Goal: Task Accomplishment & Management: Use online tool/utility

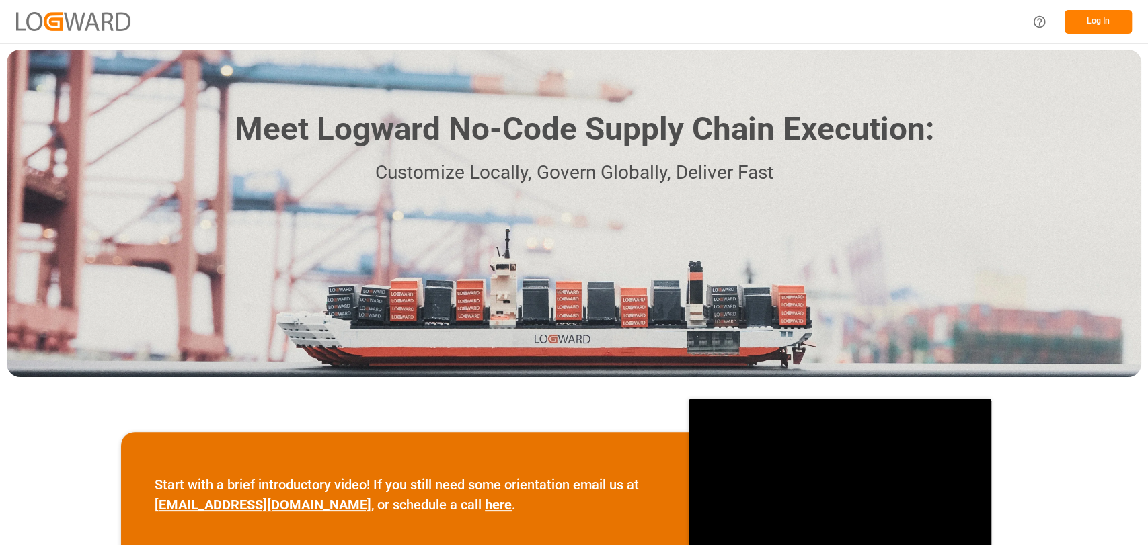
click at [1093, 21] on button "Log In" at bounding box center [1097, 22] width 67 height 24
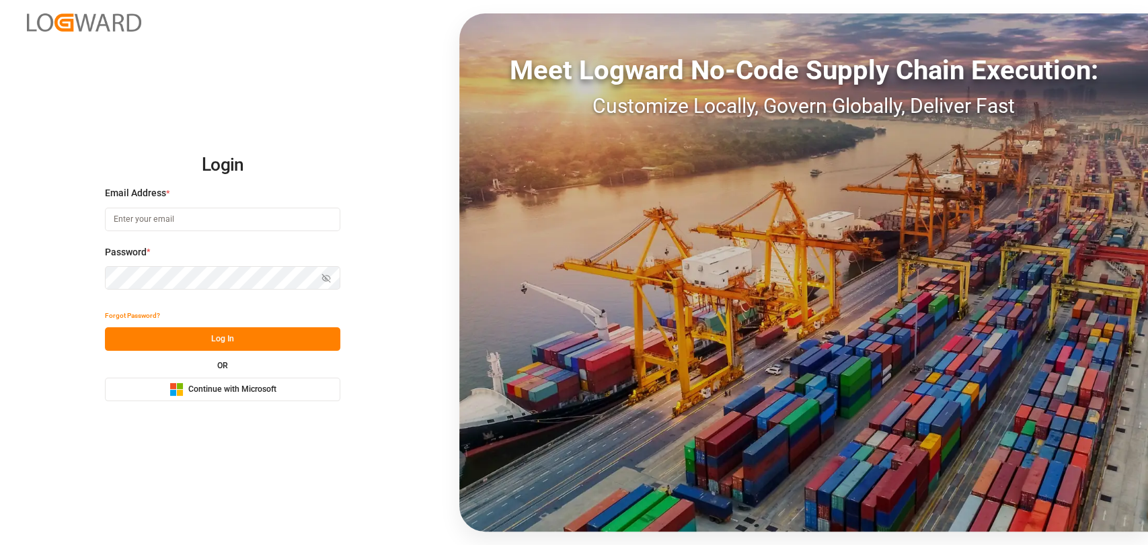
type input "[PERSON_NAME][EMAIL_ADDRESS][PERSON_NAME][DOMAIN_NAME]"
click at [233, 334] on button "Log In" at bounding box center [222, 339] width 235 height 24
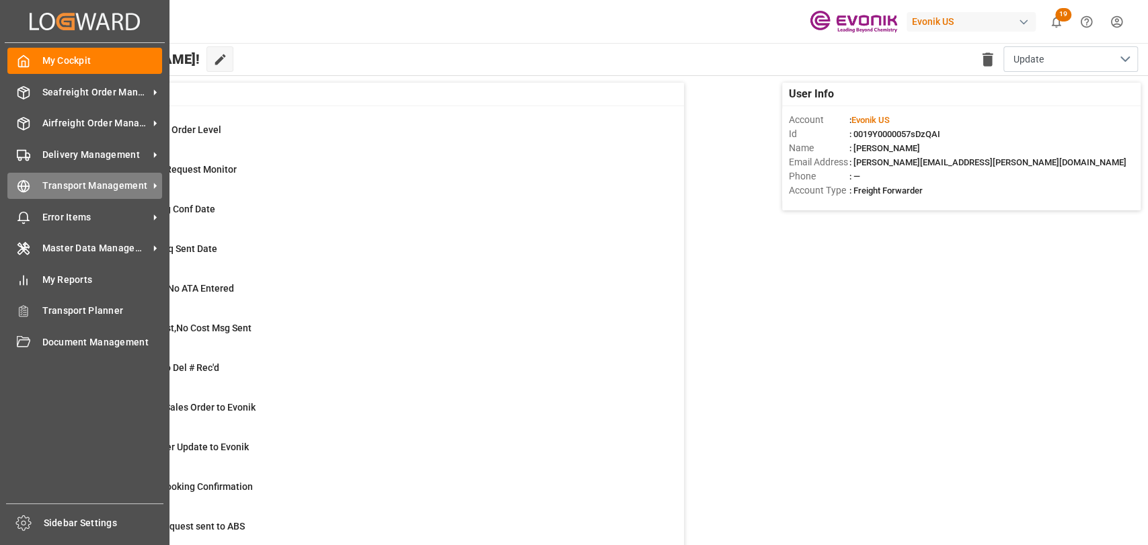
drag, startPoint x: 39, startPoint y: 185, endPoint x: 87, endPoint y: 178, distance: 48.2
click at [42, 185] on div "Transport Management Transport Management" at bounding box center [84, 186] width 155 height 26
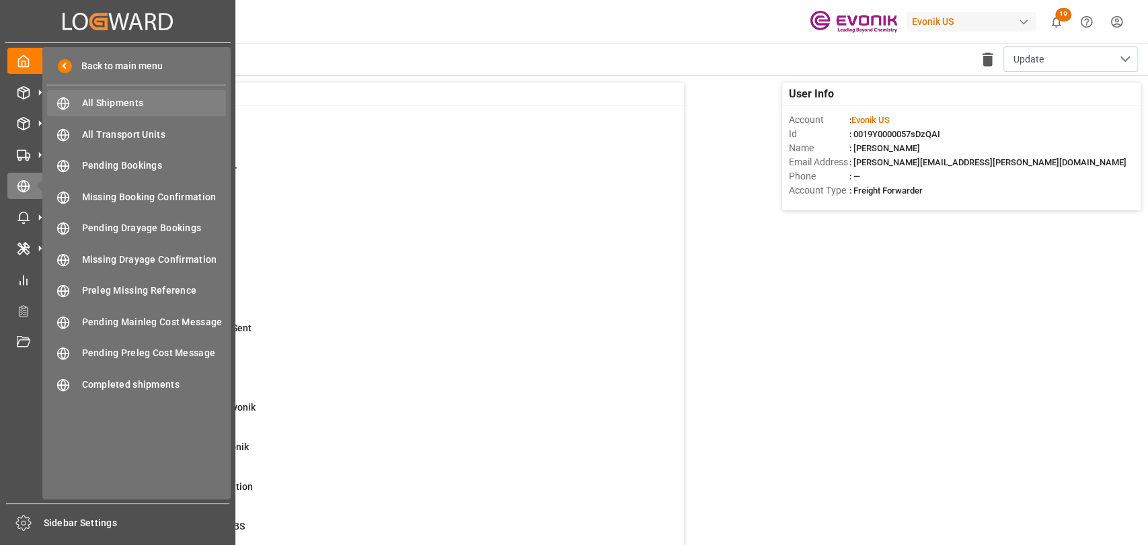
click at [144, 112] on div "All Shipments All Shipments" at bounding box center [136, 103] width 179 height 26
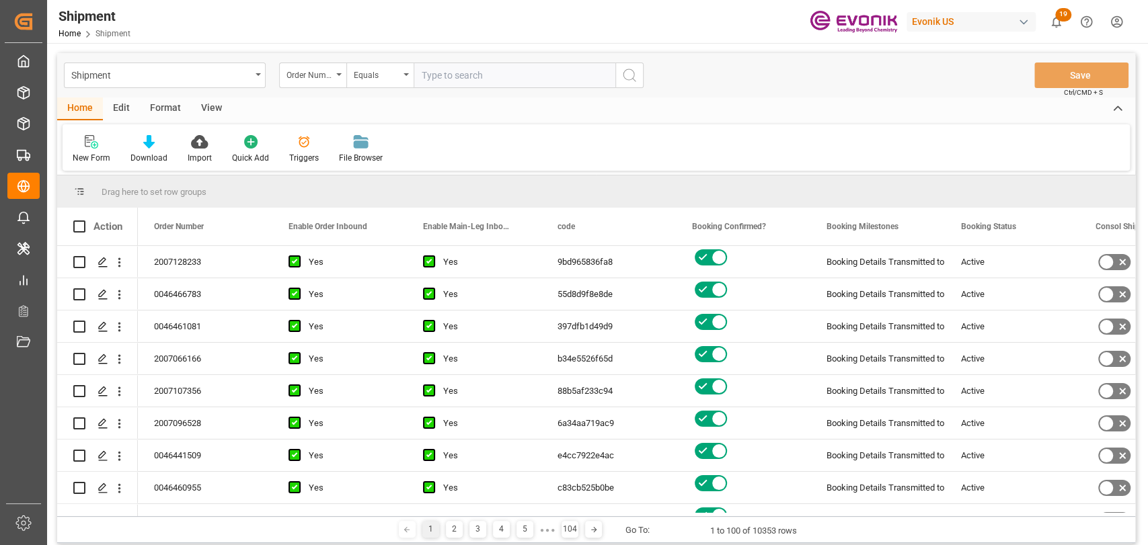
click at [165, 104] on div "Format" at bounding box center [165, 108] width 51 height 23
click at [99, 149] on div "Filter Rows" at bounding box center [93, 149] width 60 height 30
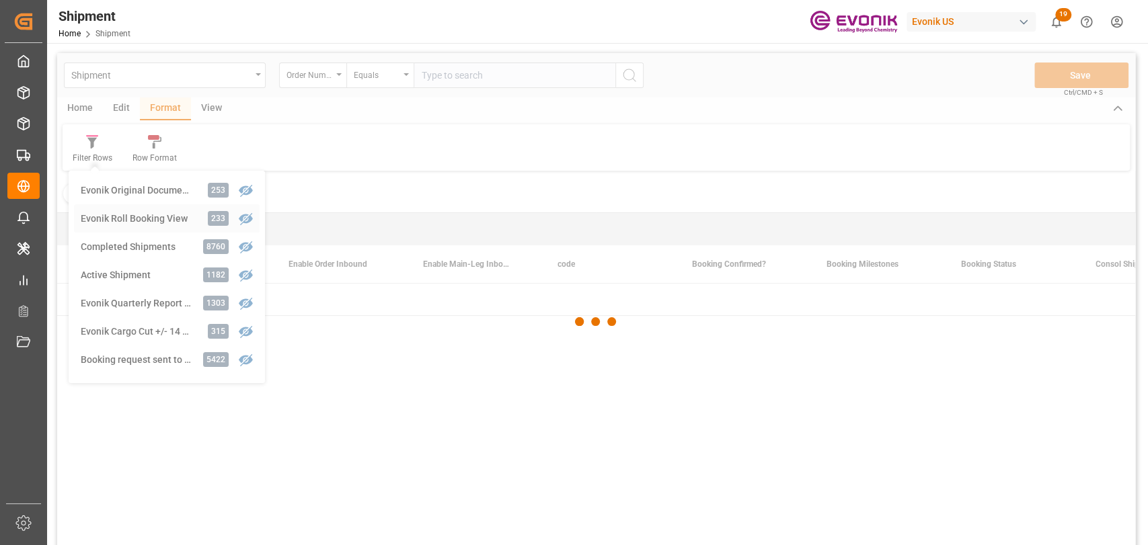
click at [128, 216] on div "Shipment Order Number Equals Save Ctrl/CMD + S Home Edit Format View Filter Row…" at bounding box center [596, 317] width 1078 height 528
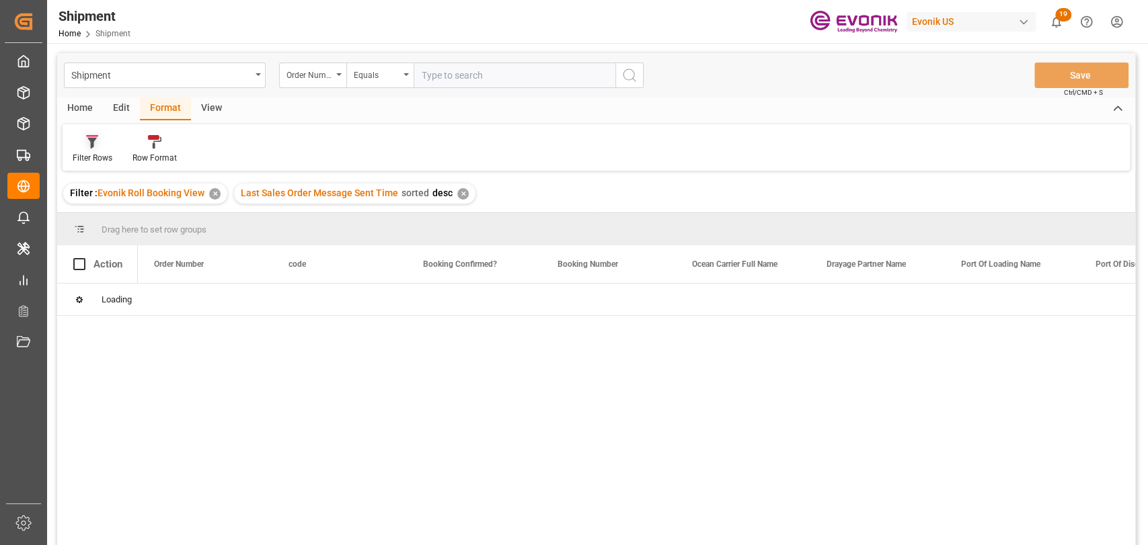
click at [91, 147] on icon at bounding box center [91, 143] width 9 height 11
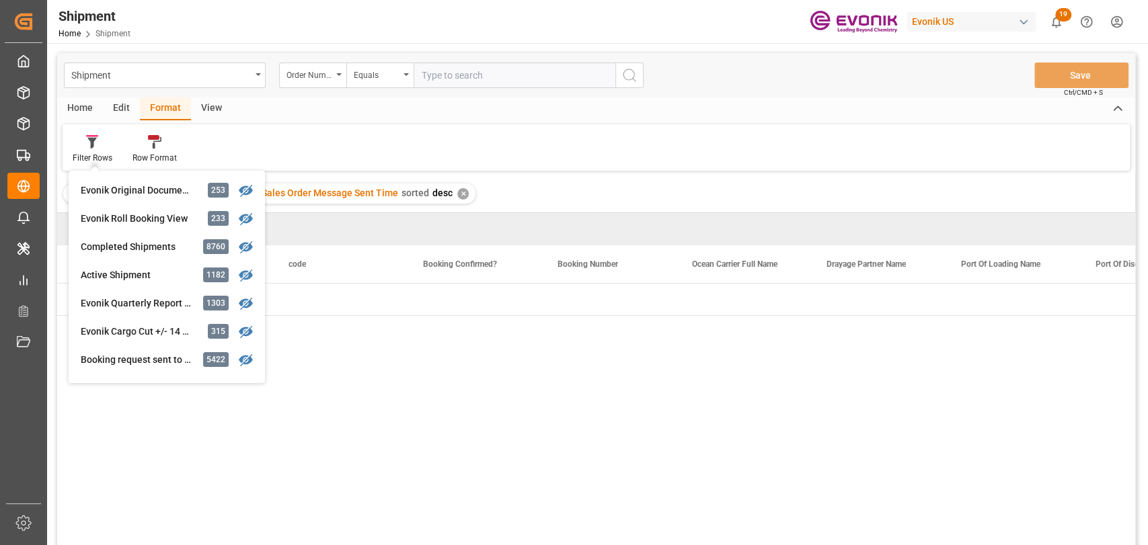
click at [750, 166] on div "Filter Rows Evonik Original Documents 253 Evonik Roll Booking View 233 Complete…" at bounding box center [596, 147] width 1067 height 46
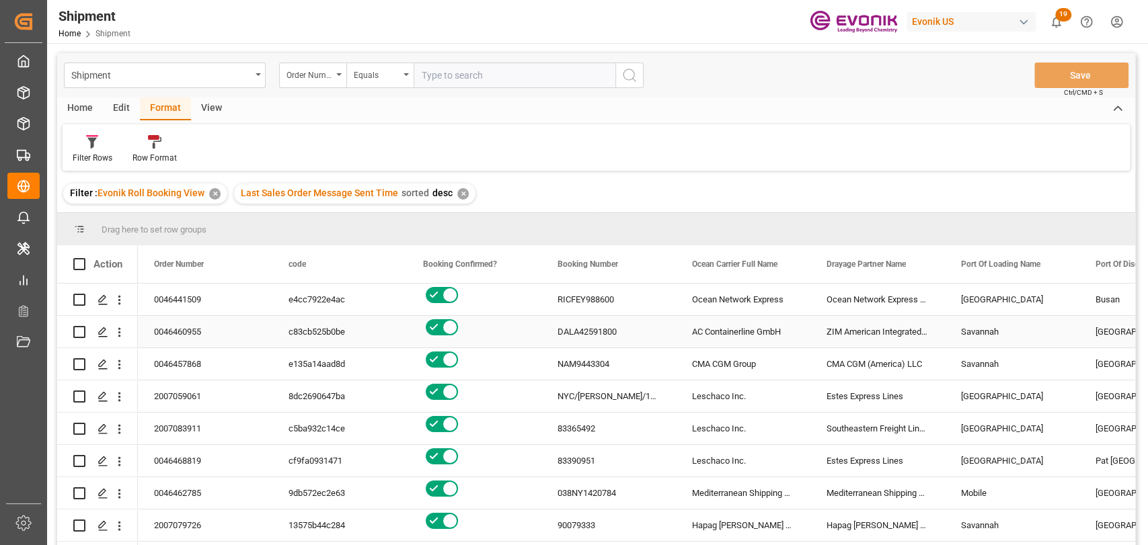
click at [732, 340] on div "AC Containerline GmbH" at bounding box center [743, 332] width 134 height 32
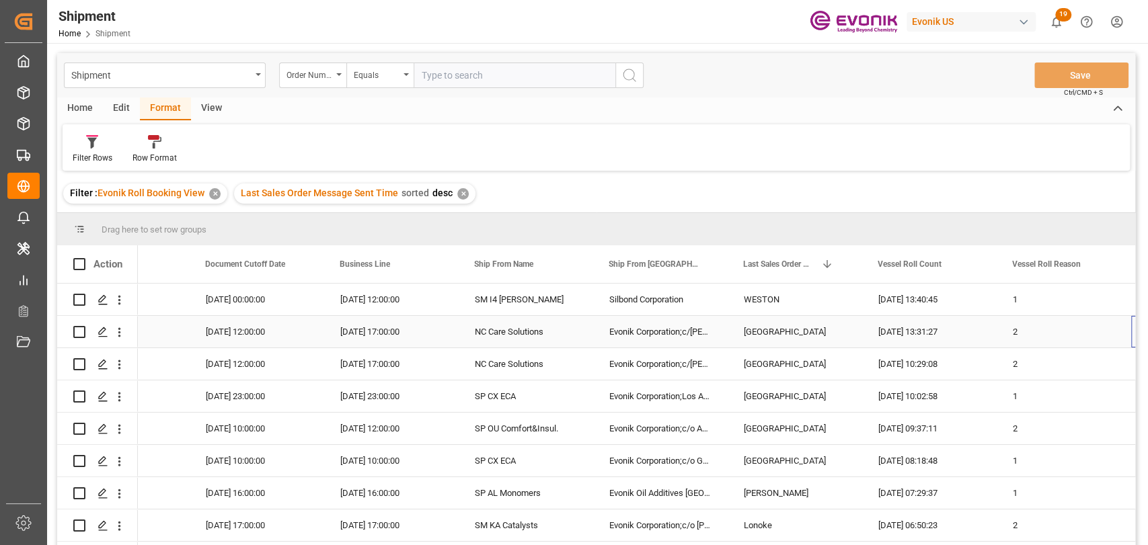
scroll to position [0, 1562]
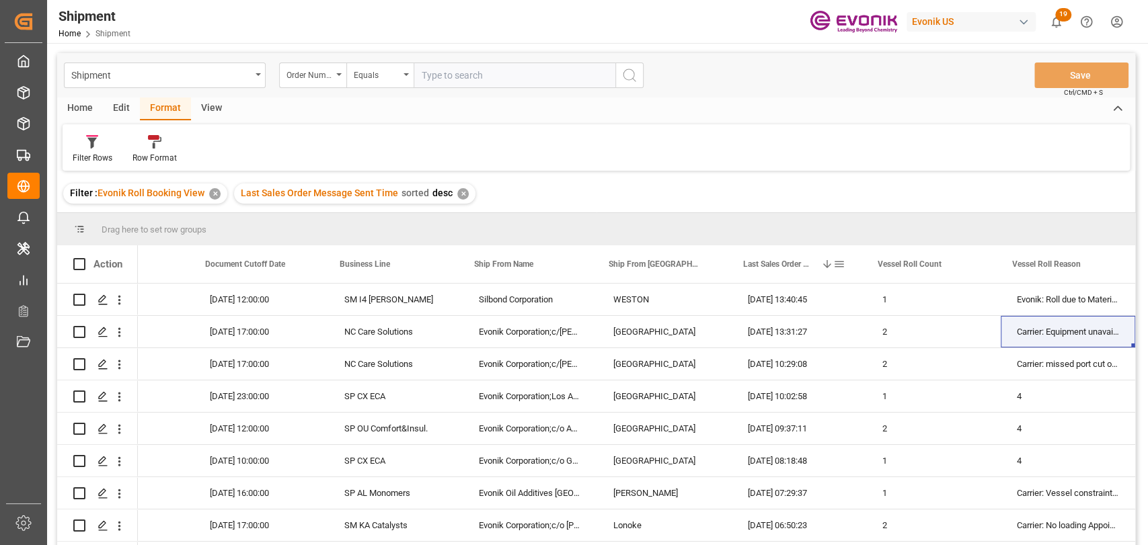
click at [840, 264] on span at bounding box center [839, 264] width 12 height 12
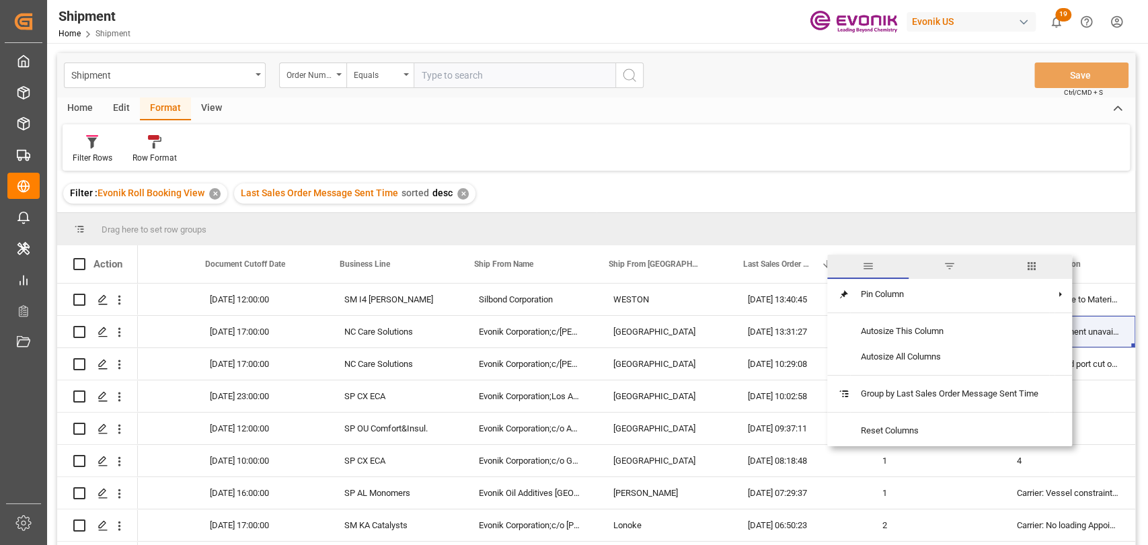
click at [967, 264] on span "filter" at bounding box center [948, 267] width 81 height 24
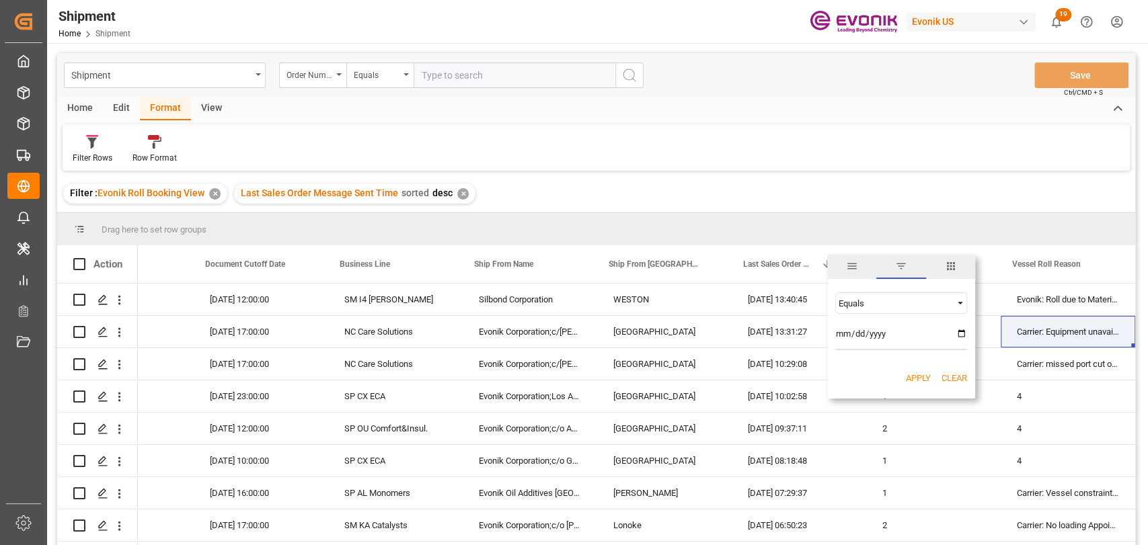
click at [957, 303] on span "Filtering operator" at bounding box center [960, 303] width 12 height 12
click at [850, 385] on span "In range" at bounding box center [853, 390] width 31 height 10
click at [955, 331] on input "date" at bounding box center [901, 336] width 132 height 27
type input "[DATE]"
click at [959, 370] on input "date" at bounding box center [901, 373] width 132 height 27
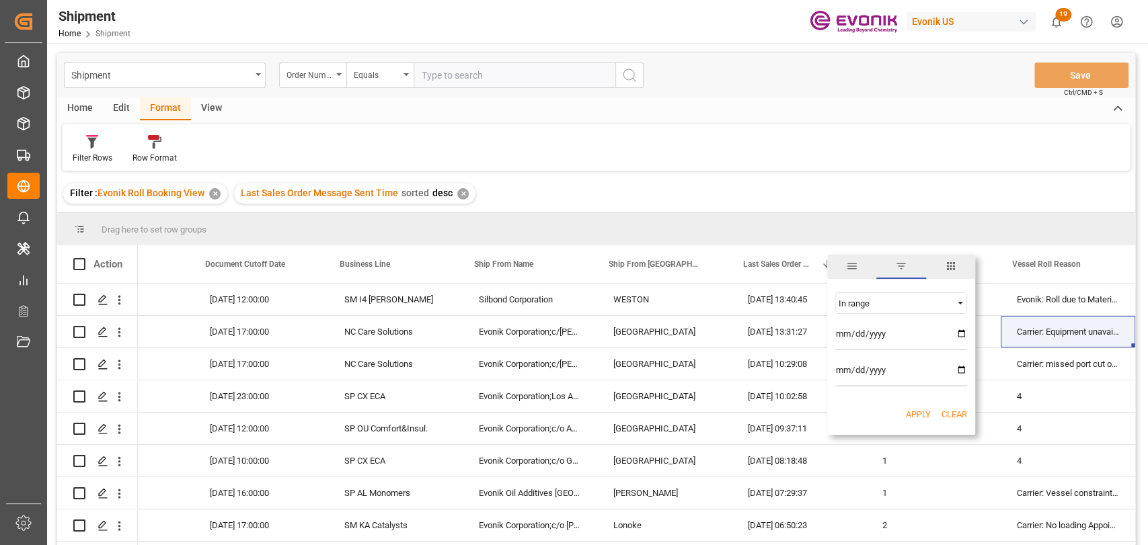
type input "[DATE]"
click at [922, 405] on div "Apply Clear" at bounding box center [901, 414] width 148 height 35
click at [922, 409] on button "Apply" at bounding box center [918, 414] width 25 height 13
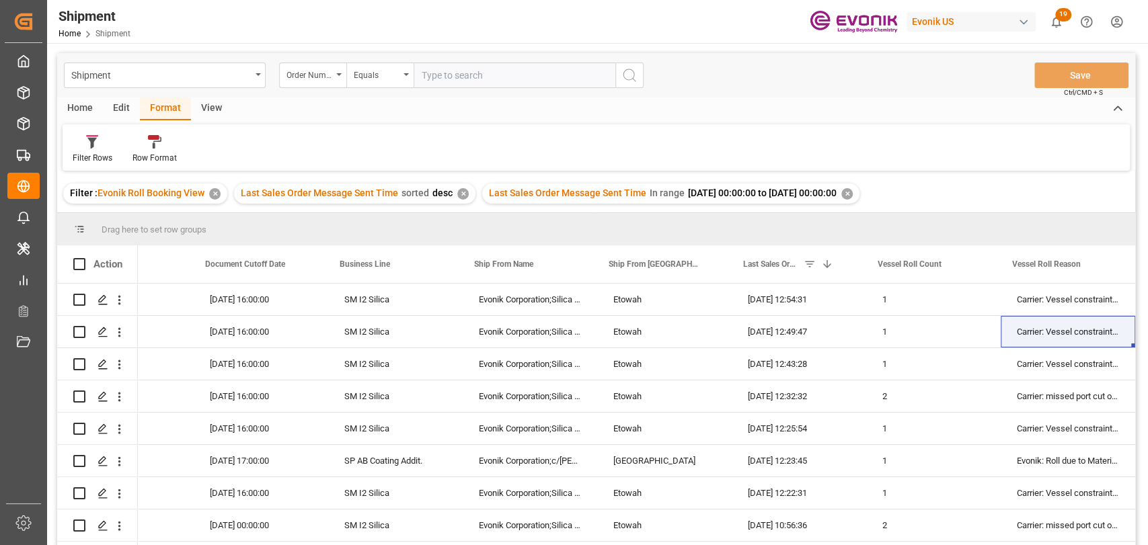
click at [482, 77] on input "text" at bounding box center [514, 76] width 202 height 26
paste input "46463974"
type input "0046463974"
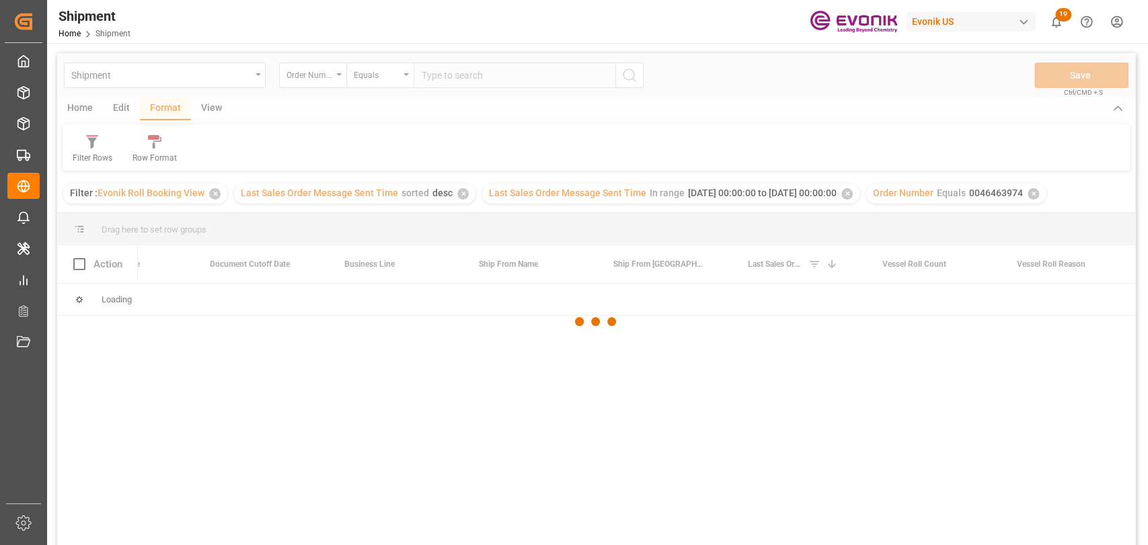
scroll to position [0, 1558]
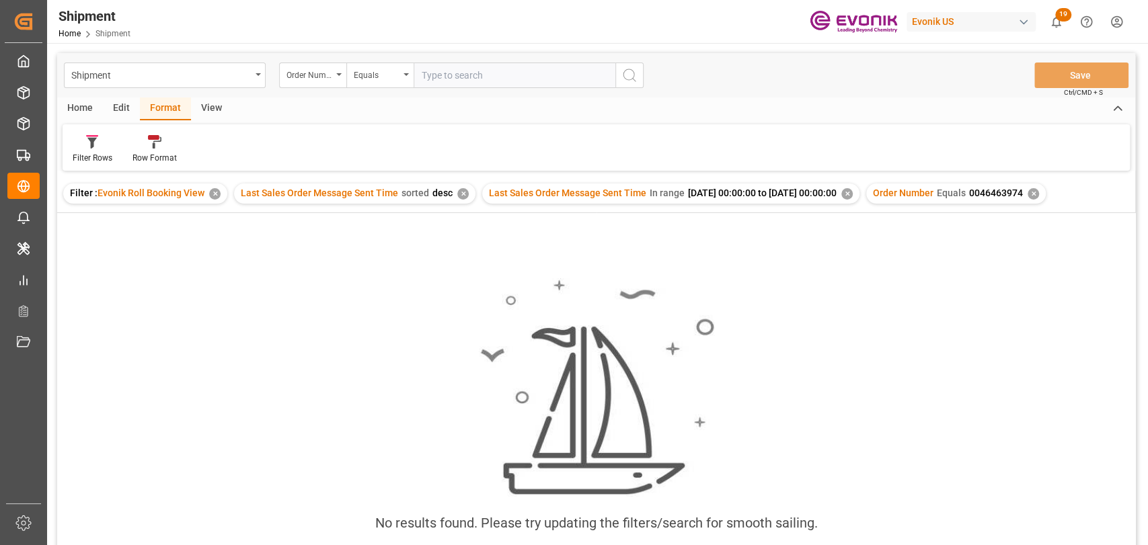
click at [215, 195] on div "✕" at bounding box center [214, 193] width 11 height 11
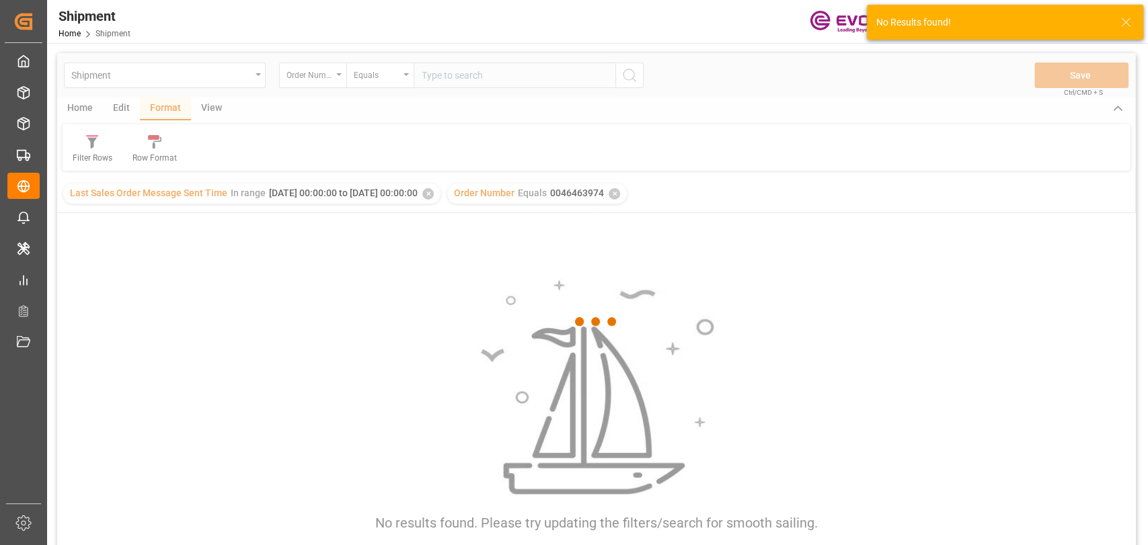
click at [290, 194] on div at bounding box center [596, 321] width 1078 height 537
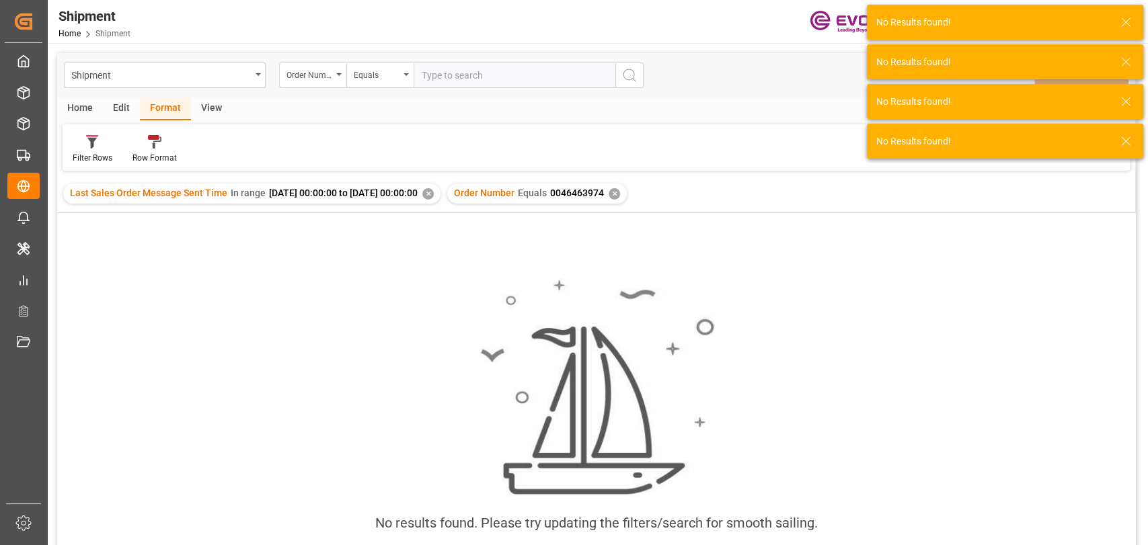
click at [434, 198] on div "✕" at bounding box center [427, 193] width 11 height 11
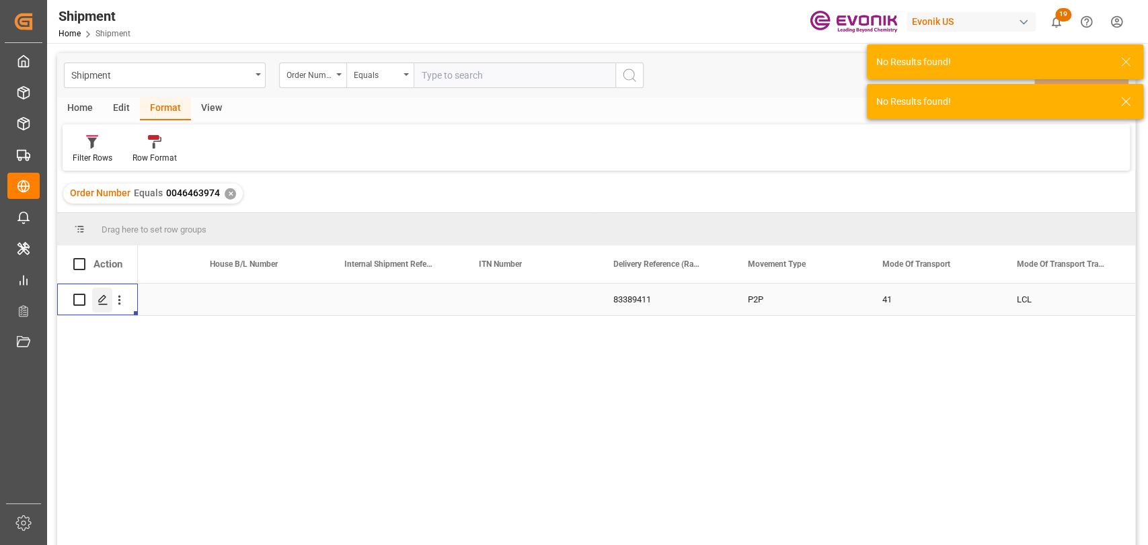
click at [100, 302] on polygon "Press SPACE to select this row." at bounding box center [102, 299] width 7 height 7
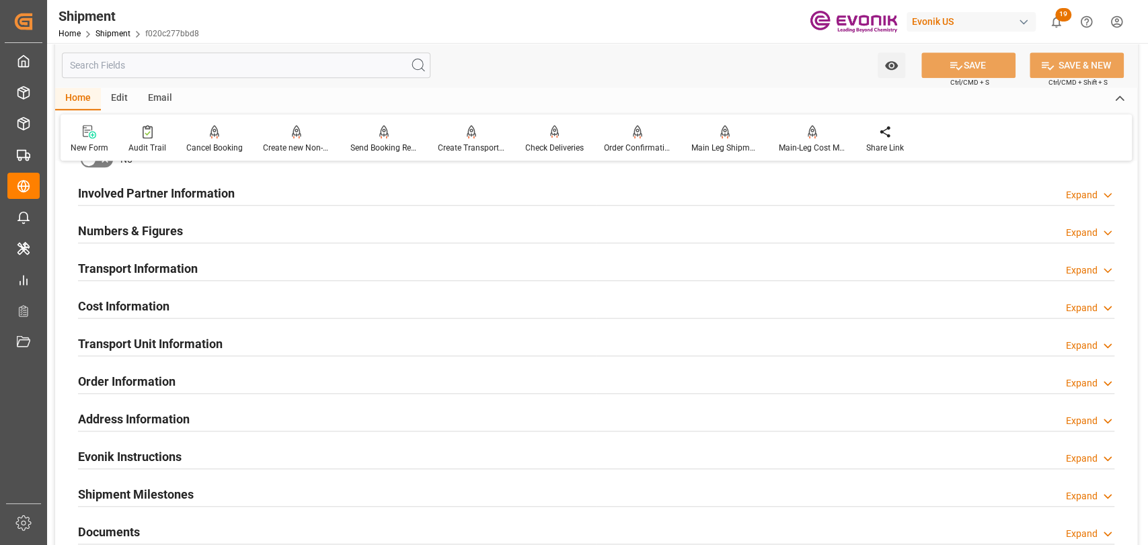
scroll to position [747, 0]
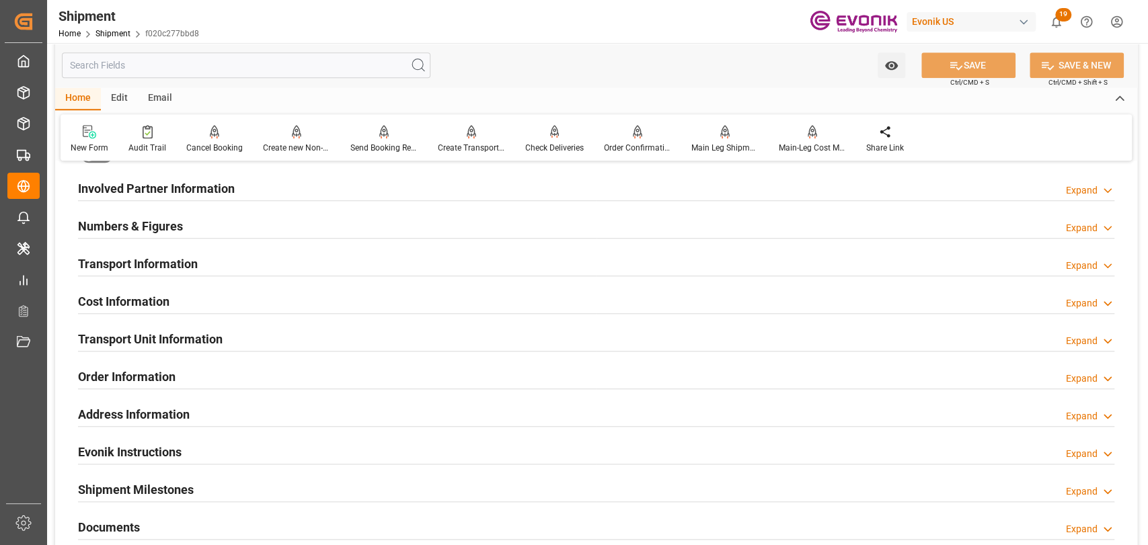
click at [149, 255] on h2 "Transport Information" at bounding box center [138, 264] width 120 height 18
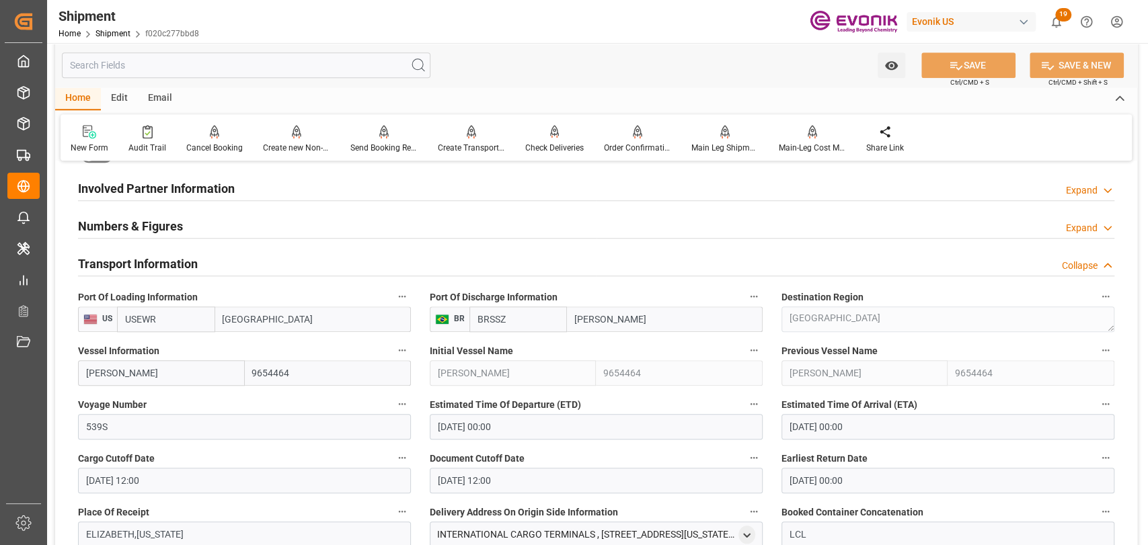
click at [1118, 19] on html "Created by potrace 1.15, written by [PERSON_NAME] [DATE]-[DATE] Created by potr…" at bounding box center [574, 272] width 1148 height 545
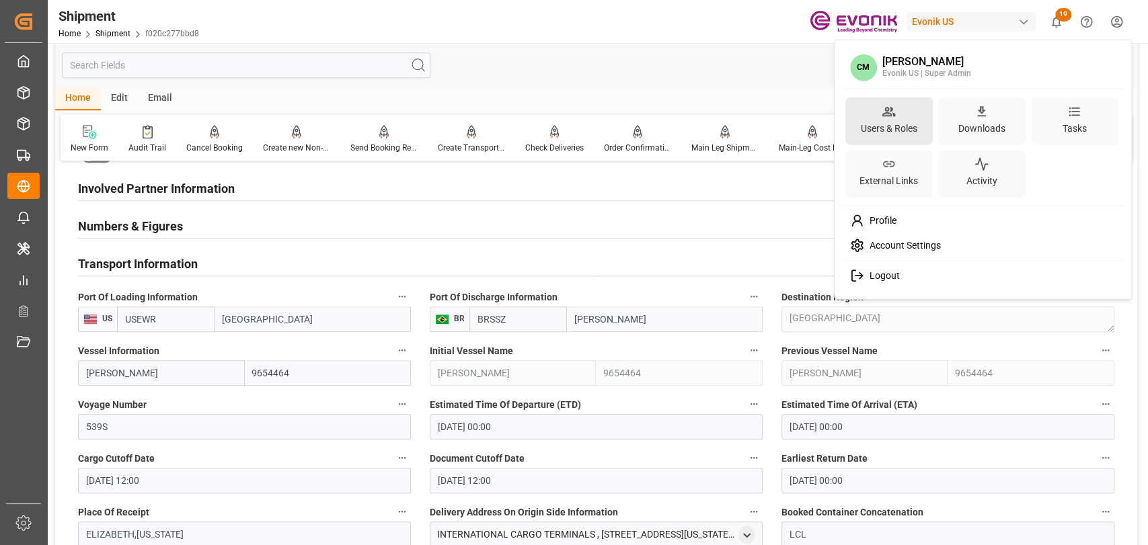
click at [894, 125] on div "Users & Roles" at bounding box center [889, 127] width 62 height 19
